Goal: Information Seeking & Learning: Learn about a topic

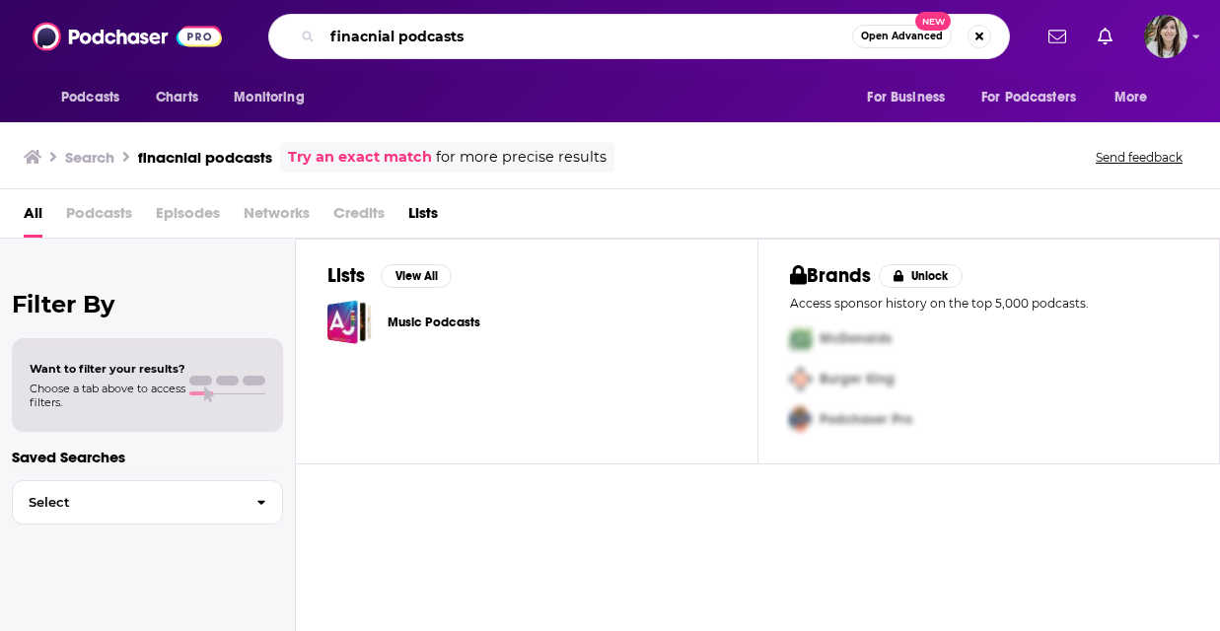
drag, startPoint x: 393, startPoint y: 37, endPoint x: 295, endPoint y: 37, distance: 98.6
click at [297, 37] on div "finacnial podcasts Open Advanced New" at bounding box center [638, 36] width 741 height 45
type input "financial podcasts"
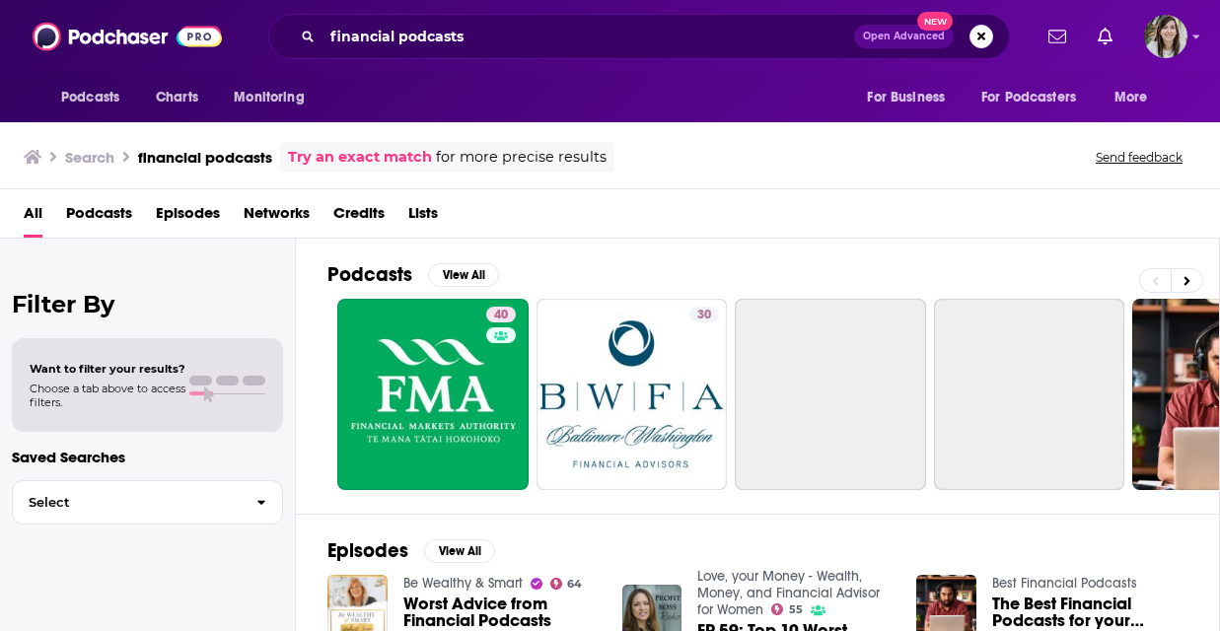
click at [120, 224] on span "Podcasts" at bounding box center [99, 217] width 66 height 40
